Goal: Transaction & Acquisition: Download file/media

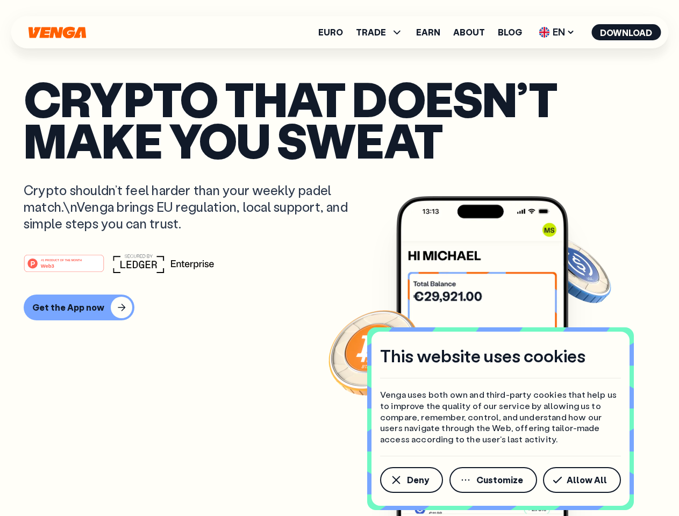
click at [339, 258] on div "#1 PRODUCT OF THE MONTH Web3" at bounding box center [339, 263] width 631 height 19
click at [410, 480] on span "Deny" at bounding box center [418, 479] width 22 height 9
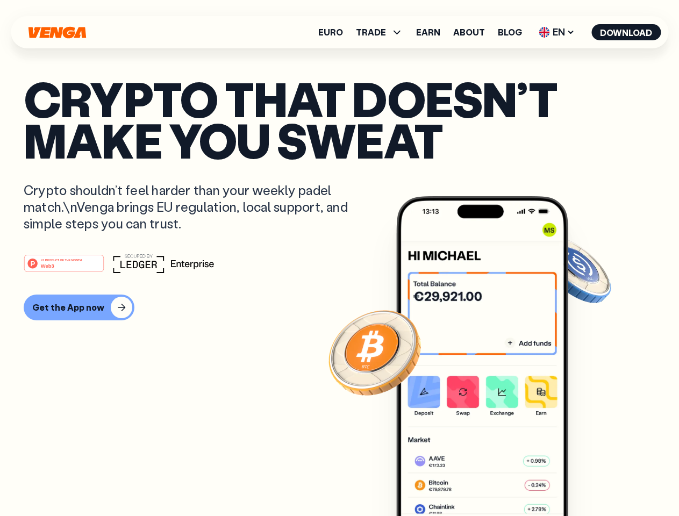
click at [494, 480] on img at bounding box center [482, 376] width 172 height 360
click at [583, 480] on article "Crypto that doesn’t make you sweat Crypto shouldn’t feel harder than your weekl…" at bounding box center [339, 279] width 631 height 403
click at [383, 32] on span "TRADE" at bounding box center [371, 32] width 30 height 9
click at [557, 32] on span "EN" at bounding box center [557, 32] width 44 height 17
click at [626, 32] on button "Download" at bounding box center [625, 32] width 69 height 16
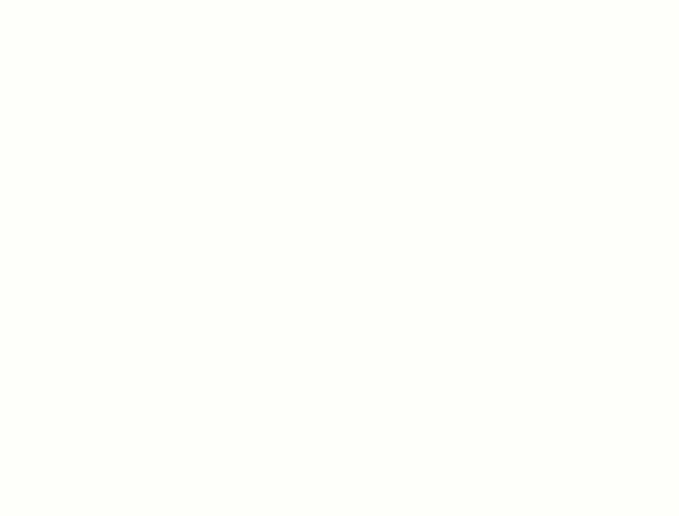
click at [339, 0] on html "This website uses cookies Venga uses both own and third-party cookies that help…" at bounding box center [339, 0] width 679 height 0
click at [77, 0] on html "This website uses cookies Venga uses both own and third-party cookies that help…" at bounding box center [339, 0] width 679 height 0
click at [66, 0] on html "This website uses cookies Venga uses both own and third-party cookies that help…" at bounding box center [339, 0] width 679 height 0
